Goal: Information Seeking & Learning: Learn about a topic

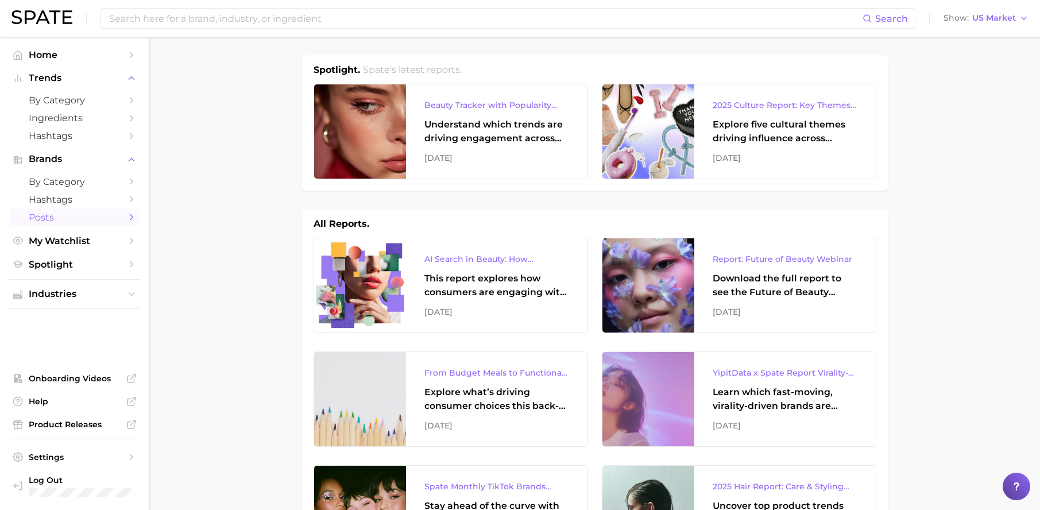
scroll to position [208, 0]
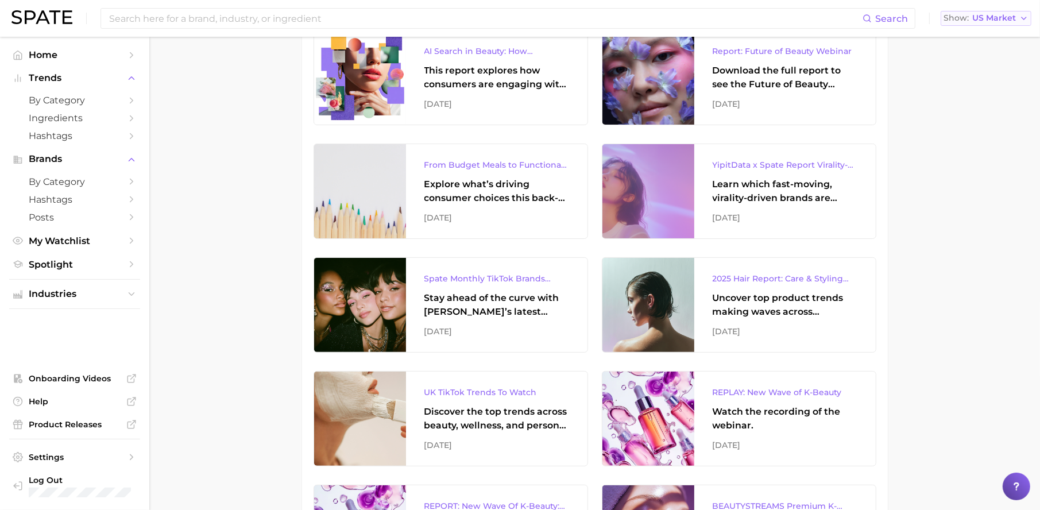
click at [1004, 21] on span "US Market" at bounding box center [994, 18] width 44 height 6
click at [986, 140] on button "Global" at bounding box center [990, 140] width 100 height 21
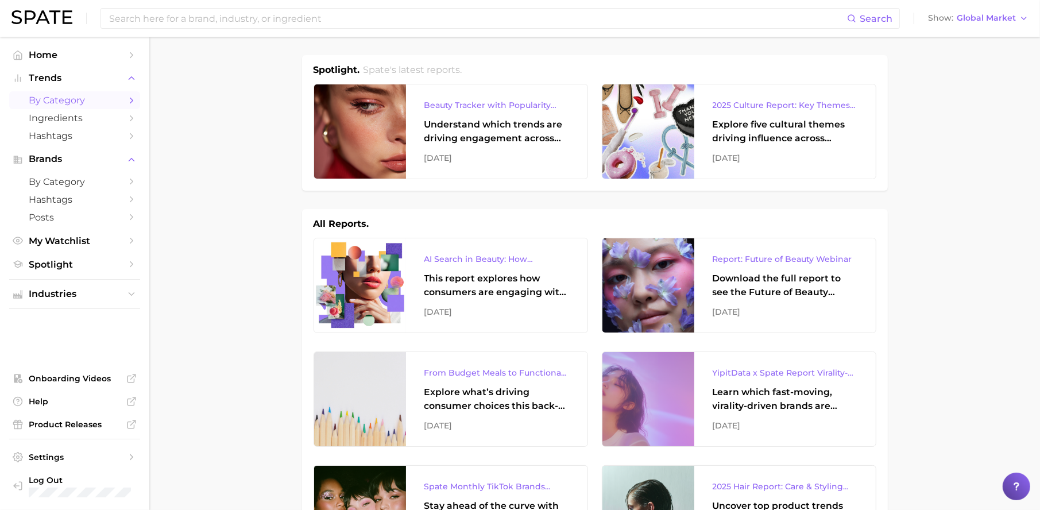
click at [73, 97] on span "by Category" at bounding box center [75, 100] width 92 height 11
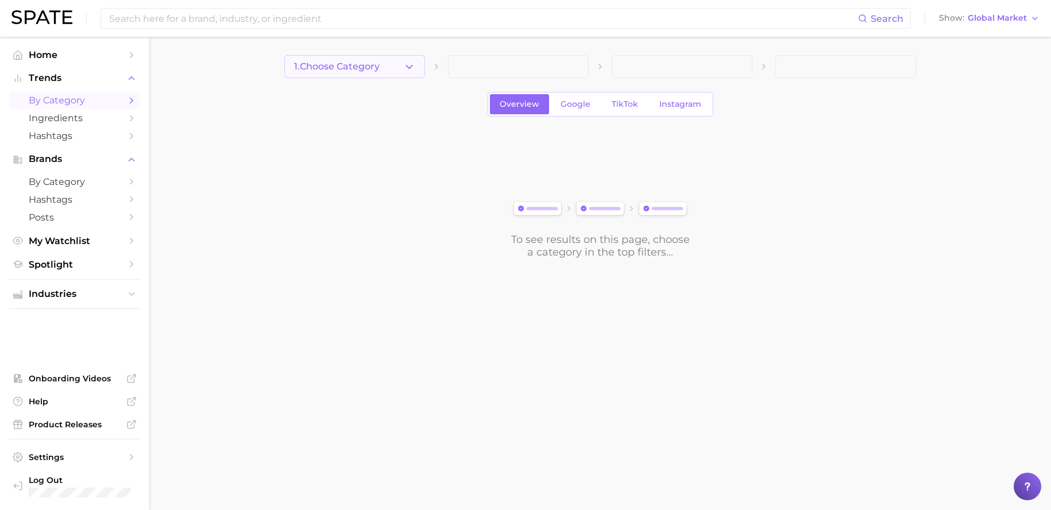
click at [393, 73] on button "1. Choose Category" at bounding box center [354, 66] width 141 height 23
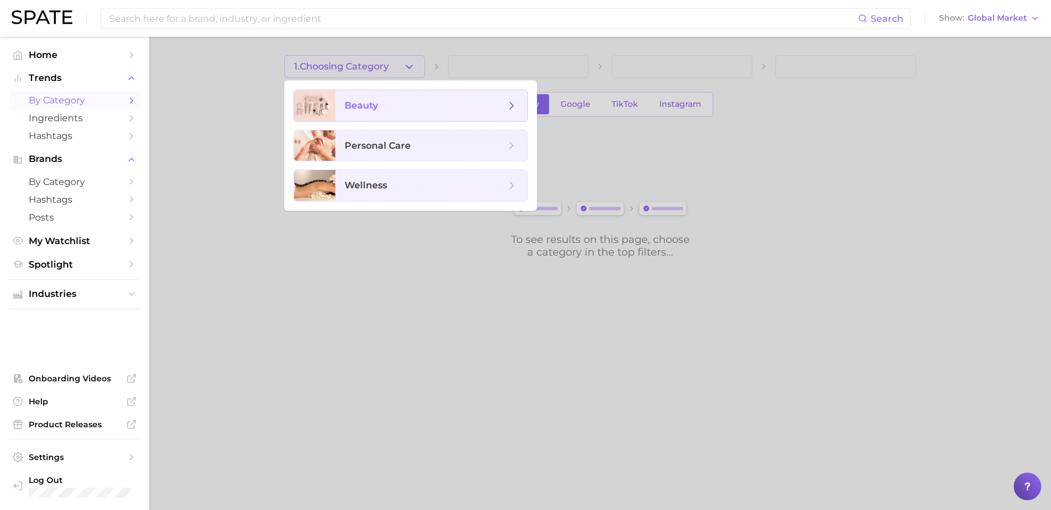
click at [401, 106] on span "beauty" at bounding box center [424, 105] width 161 height 13
